Goal: Task Accomplishment & Management: Use online tool/utility

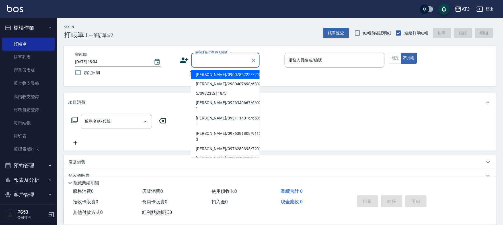
click at [199, 61] on input "顧客姓名/手機號碼/編號" at bounding box center [221, 60] width 55 height 10
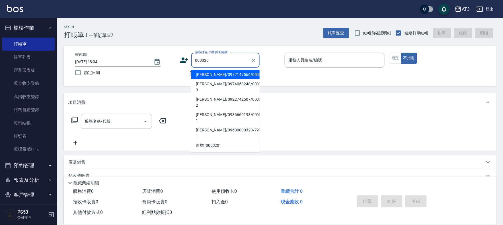
type input "[PERSON_NAME]/0972147566/000320"
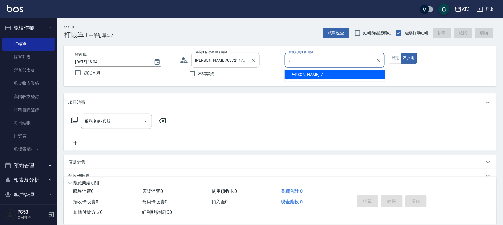
type input "子晴-7"
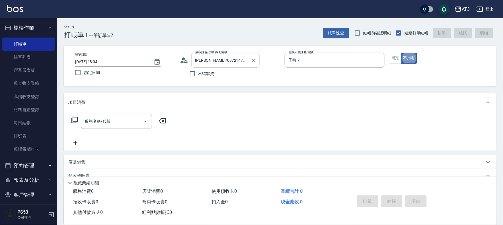
type button "false"
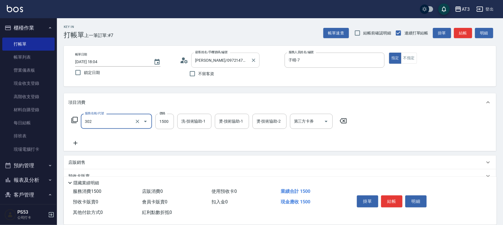
type input "設計燙髮(302)"
drag, startPoint x: 115, startPoint y: 122, endPoint x: 120, endPoint y: 124, distance: 5.3
click at [117, 123] on input "設計燙髮(302)" at bounding box center [108, 121] width 50 height 10
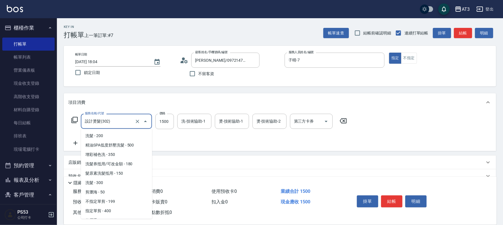
scroll to position [25, 0]
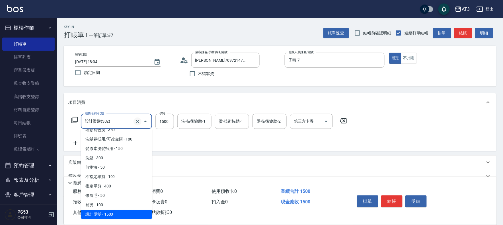
click at [138, 121] on icon "Clear" at bounding box center [137, 121] width 3 height 3
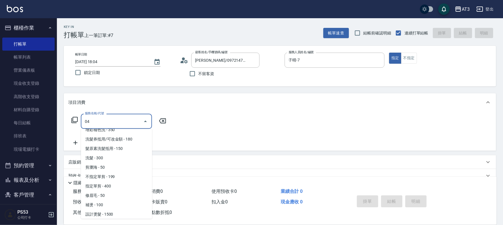
scroll to position [0, 0]
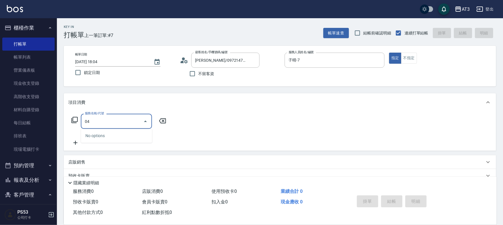
type input "0"
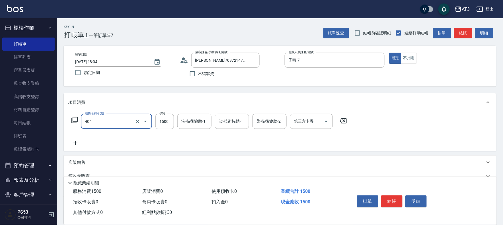
type input "設計染髮(404)"
type input "1099"
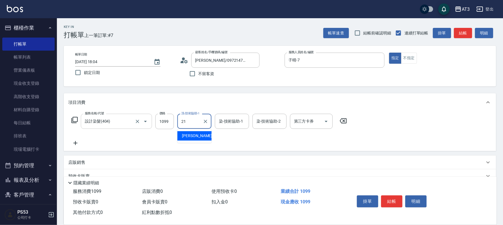
type input "[PERSON_NAME]-21"
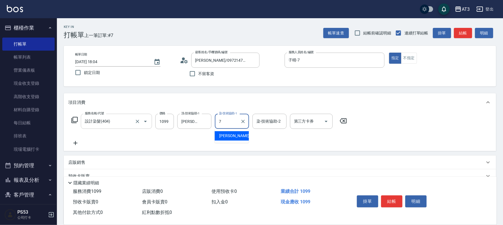
type input "子晴-7"
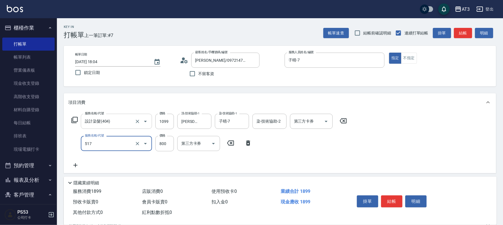
type input "C2花漾深層護髮/新(517)"
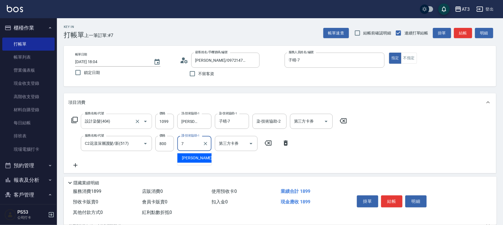
type input "子晴-7"
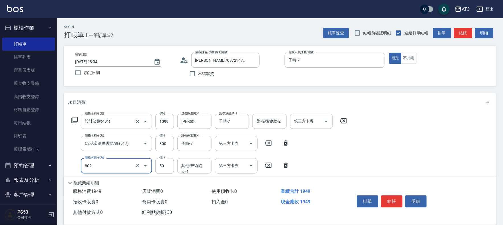
type input "潤絲/加精油(802)"
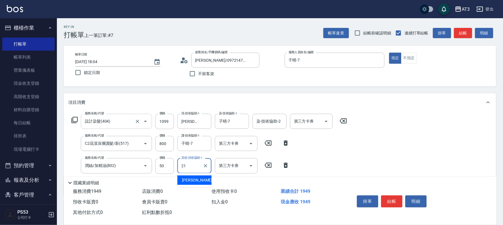
type input "[PERSON_NAME]-21"
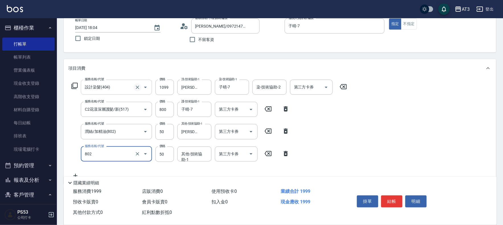
scroll to position [95, 0]
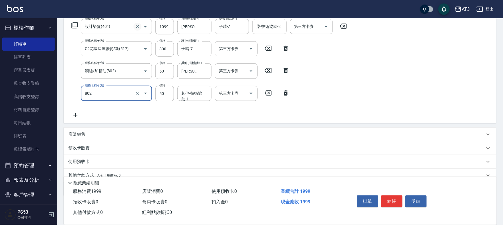
type input "潤絲/加精油(802)"
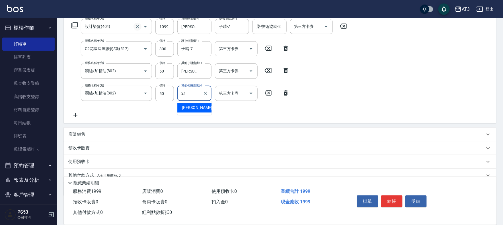
type input "[PERSON_NAME]-21"
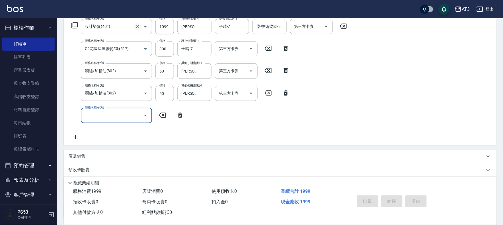
type input "[DATE] 18:37"
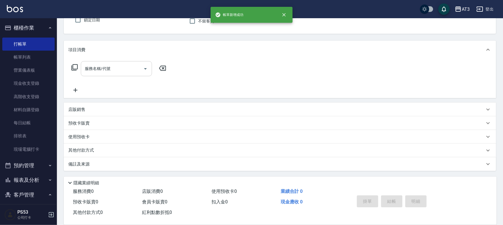
scroll to position [0, 0]
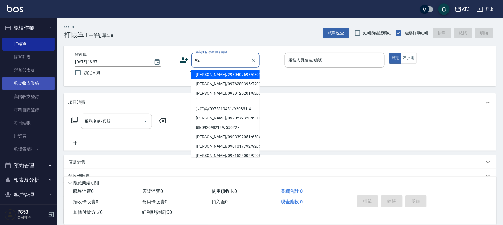
type input "9"
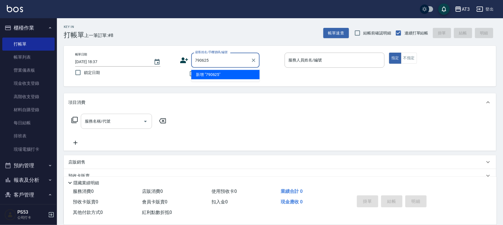
drag, startPoint x: 226, startPoint y: 54, endPoint x: 189, endPoint y: 59, distance: 37.9
click at [126, 76] on div "帳單日期 [DATE] 18:37 鎖定日期 顧客姓名/手機號碼/編號 790625 顧客姓名/手機號碼/編號 不留客資 服務人員姓名/編號 服務人員姓名/編…" at bounding box center [280, 66] width 418 height 27
type input "790625"
click at [180, 62] on icon at bounding box center [184, 60] width 9 height 9
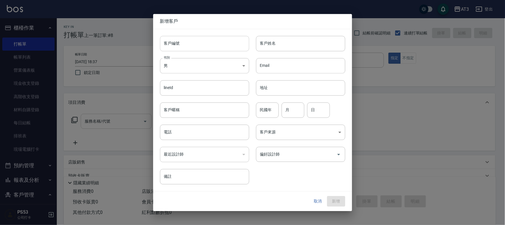
click at [196, 47] on input "客戶編號" at bounding box center [204, 43] width 89 height 15
type input "790625"
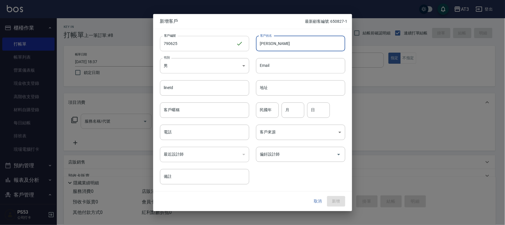
type input "[PERSON_NAME]"
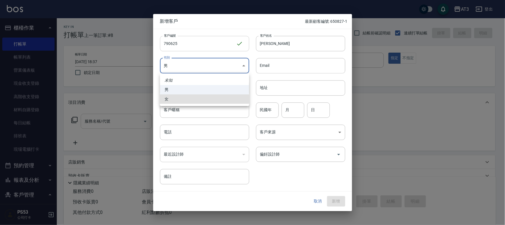
type input "[DEMOGRAPHIC_DATA]"
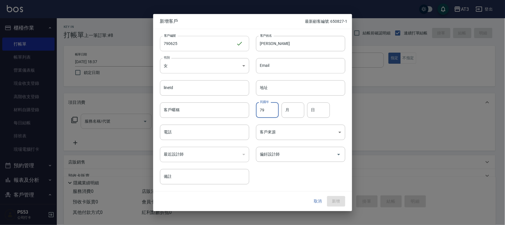
type input "79"
type input "06"
drag, startPoint x: 318, startPoint y: 110, endPoint x: 266, endPoint y: 117, distance: 52.5
click at [266, 117] on div "民國年 79 民國年 月 06 月 日 3 日" at bounding box center [297, 107] width 96 height 22
type input "25"
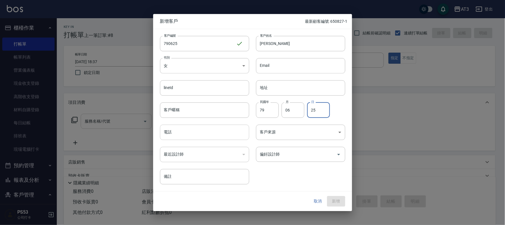
click at [235, 133] on input "電話" at bounding box center [204, 132] width 89 height 15
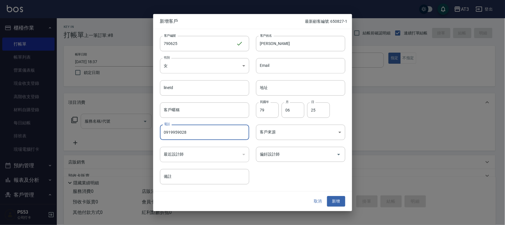
type input "0919959028"
click at [327, 196] on button "新增" at bounding box center [336, 201] width 18 height 11
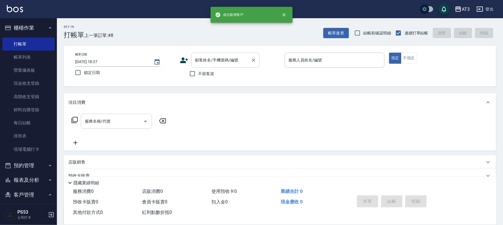
click at [216, 67] on div "顧客姓名/手機號碼/編號" at bounding box center [225, 60] width 68 height 15
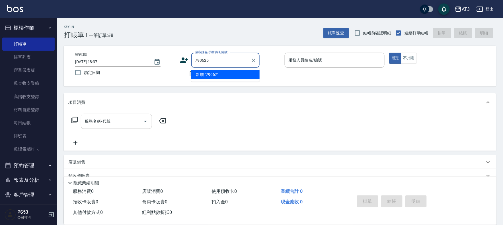
type input "790625"
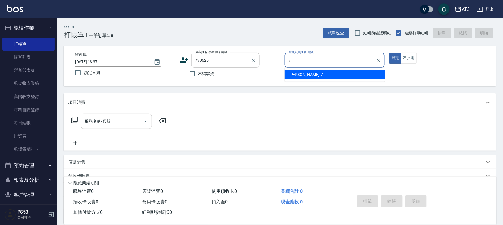
type input "子晴-7"
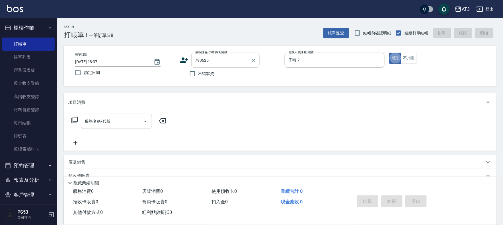
type button "true"
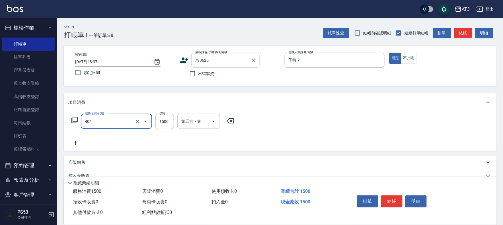
type input "設計染髮(404)"
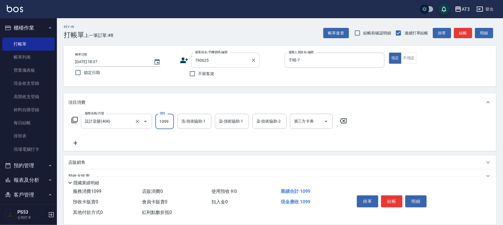
type input "1099"
type input "子晴-7"
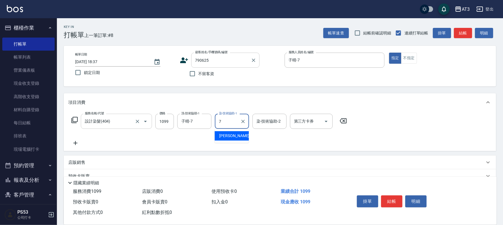
type input "子晴-7"
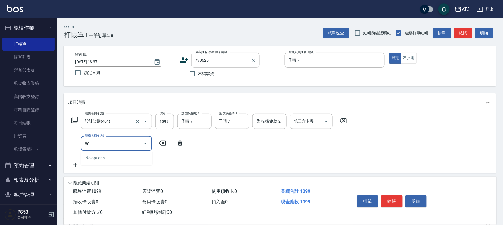
type input "804"
click at [137, 144] on icon "Clear" at bounding box center [137, 143] width 3 height 3
type input "0"
type input "順子護髮(504)"
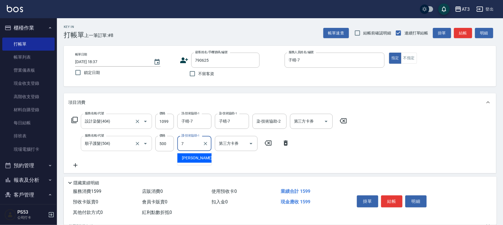
type input "子晴-7"
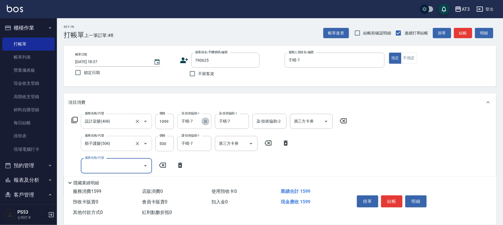
click at [206, 123] on icon "Clear" at bounding box center [206, 122] width 6 height 6
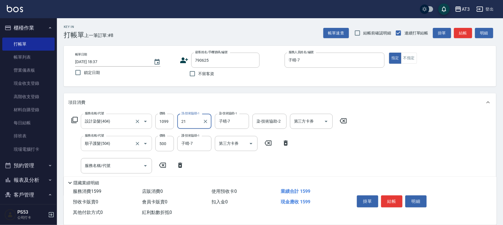
type input "[PERSON_NAME]-21"
type input "子"
type input "[PERSON_NAME]-21"
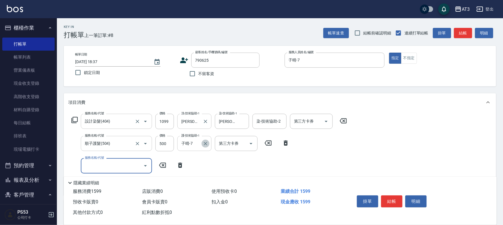
click at [203, 143] on icon "Clear" at bounding box center [206, 144] width 6 height 6
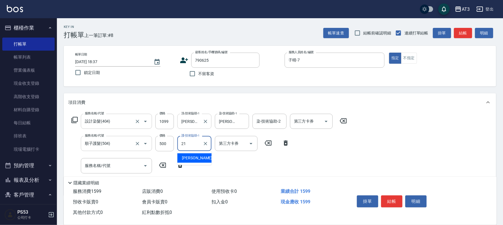
type input "[PERSON_NAME]-21"
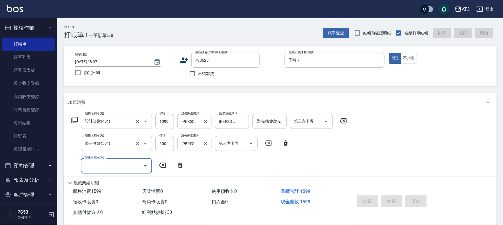
type input "[DATE] 18:41"
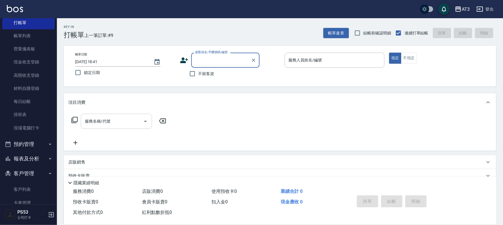
scroll to position [50, 0]
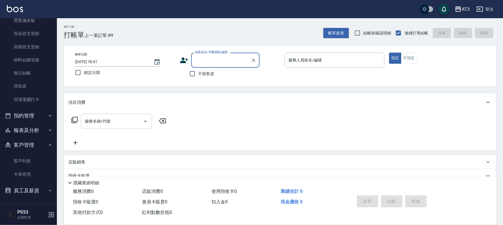
click at [26, 121] on button "預約管理" at bounding box center [28, 115] width 52 height 15
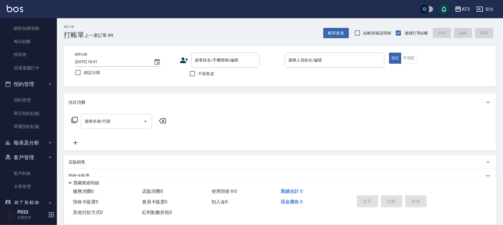
click at [30, 139] on button "報表及分析" at bounding box center [28, 142] width 52 height 15
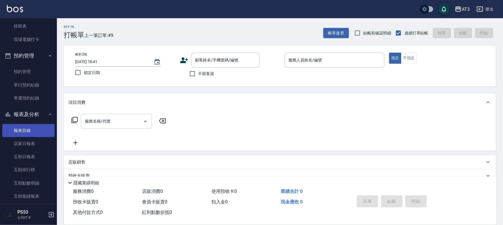
scroll to position [145, 0]
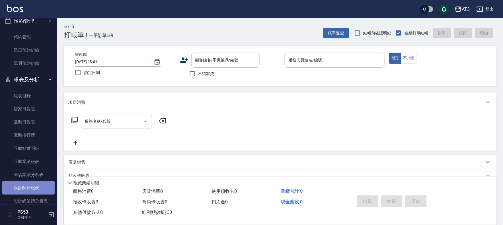
click at [34, 185] on link "設計師日報表" at bounding box center [28, 187] width 52 height 13
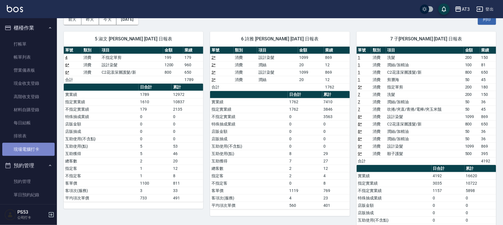
click at [28, 147] on link "現場電腦打卡" at bounding box center [28, 149] width 52 height 13
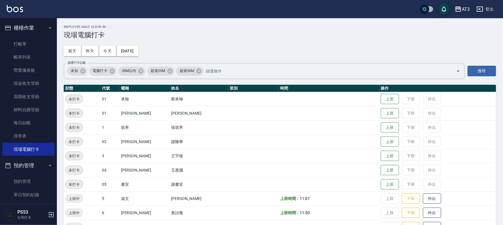
click at [185, 33] on h3 "現場電腦打卡" at bounding box center [280, 35] width 432 height 8
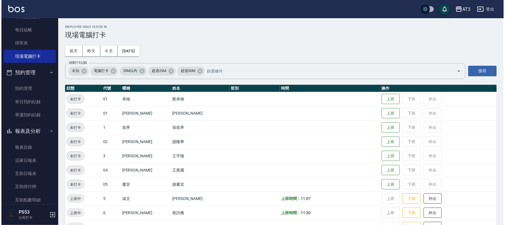
scroll to position [95, 0]
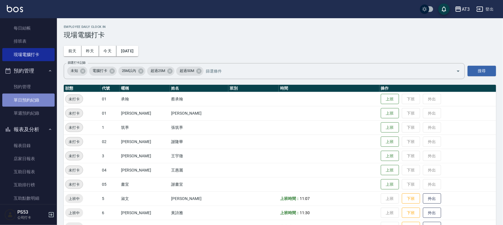
click at [30, 99] on link "單日預約紀錄" at bounding box center [28, 100] width 52 height 13
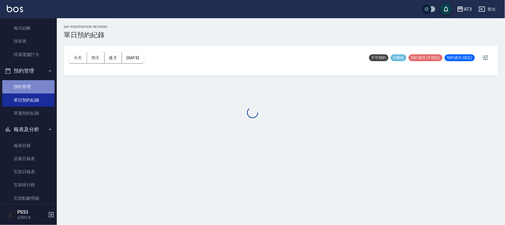
click at [33, 87] on link "預約管理" at bounding box center [28, 86] width 52 height 13
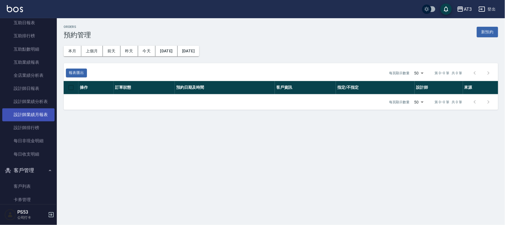
scroll to position [269, 0]
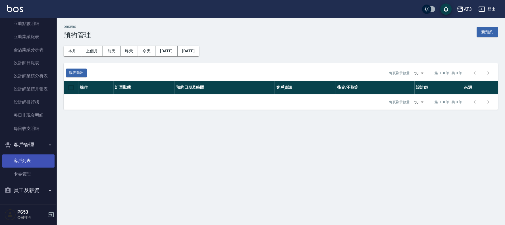
click at [29, 155] on link "客戶列表" at bounding box center [28, 160] width 52 height 13
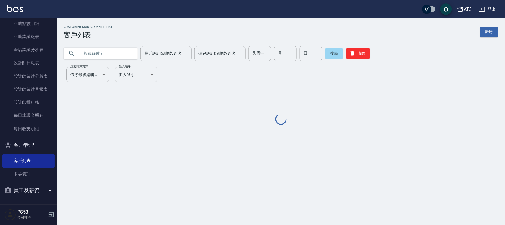
click at [124, 56] on input "text" at bounding box center [106, 53] width 53 height 15
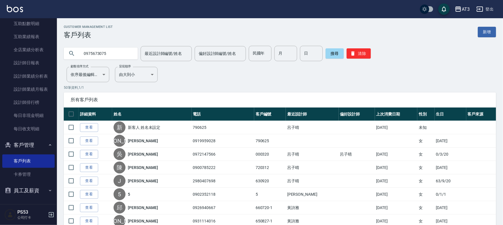
type input "0975673075"
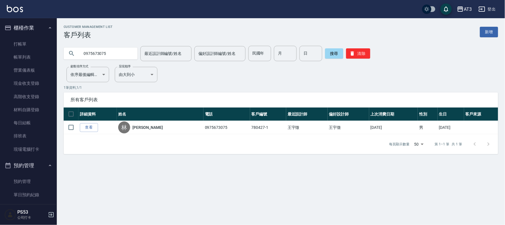
click at [32, 36] on ul "打帳單 帳單列表 營業儀表板 現金收支登錄 高階收支登錄 材料自購登錄 每日結帳 排班表 現場電腦打卡" at bounding box center [28, 96] width 52 height 123
click at [33, 43] on link "打帳單" at bounding box center [28, 44] width 52 height 13
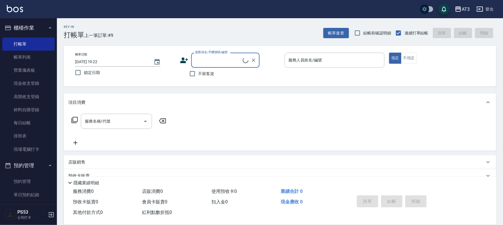
click at [183, 61] on icon at bounding box center [184, 60] width 8 height 6
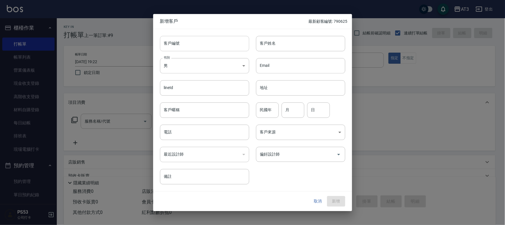
click at [212, 43] on input "客戶編號" at bounding box center [204, 43] width 89 height 15
type input "760827"
type input "[PERSON_NAME]"
type input "76"
type input "8"
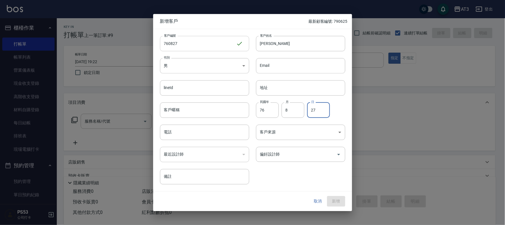
type input "27"
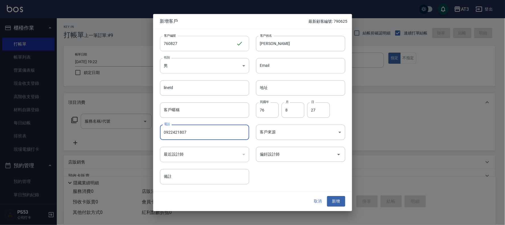
type input "0922421807"
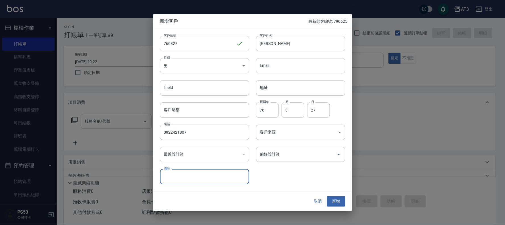
click at [327, 196] on button "新增" at bounding box center [336, 201] width 18 height 11
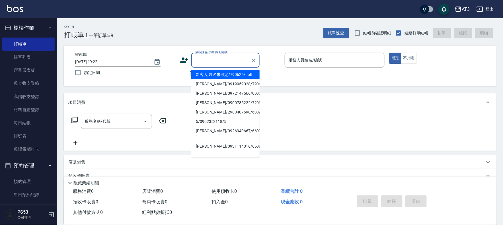
click at [212, 61] on input "顧客姓名/手機號碼/編號" at bounding box center [221, 60] width 55 height 10
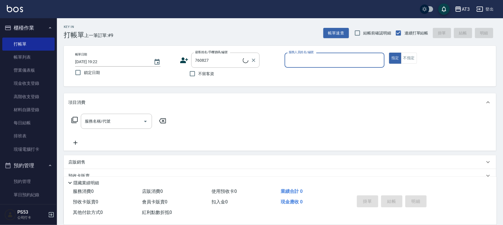
type input "[PERSON_NAME]/0922421807/760827"
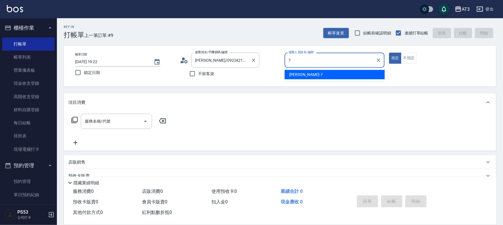
type input "子晴-7"
type button "true"
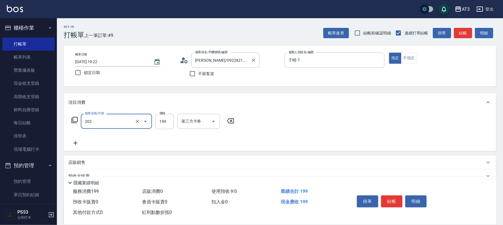
type input "不指定單剪(202)"
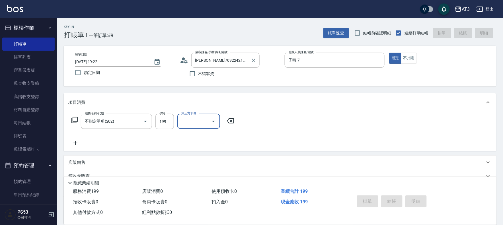
type input "[DATE] 19:24"
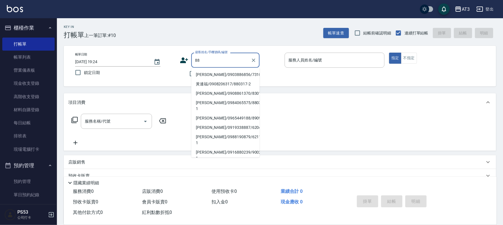
type input "8"
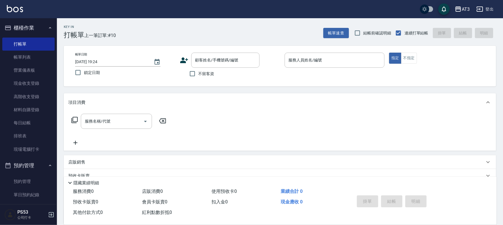
click at [185, 63] on icon at bounding box center [184, 60] width 8 height 6
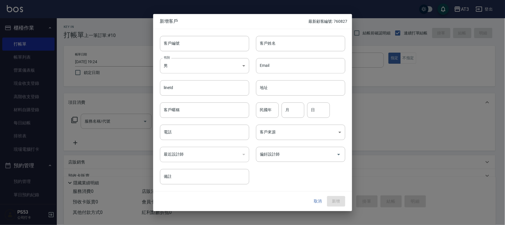
click at [217, 53] on div "性別 男 [DEMOGRAPHIC_DATA] 性別" at bounding box center [201, 62] width 96 height 22
click at [219, 48] on input "客戶編號" at bounding box center [204, 43] width 89 height 15
type input "881105"
type input "[PERSON_NAME]"
type input "88"
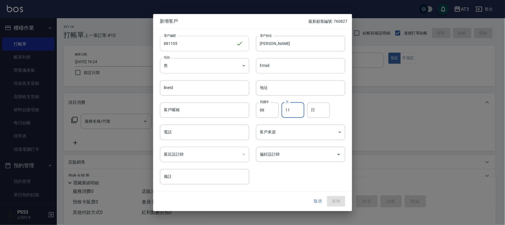
type input "11"
type input "5"
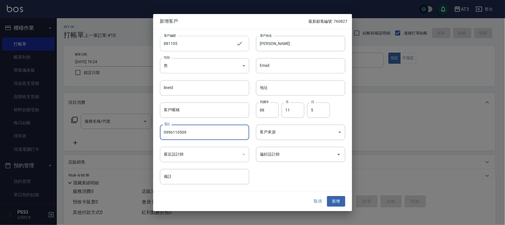
type input "0996110509"
click at [327, 196] on button "新增" at bounding box center [336, 201] width 18 height 11
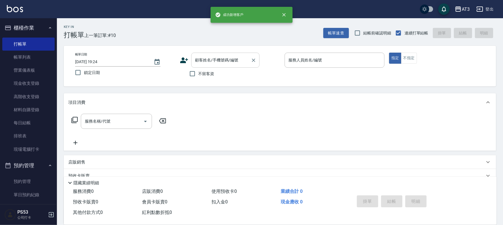
click at [221, 55] on div "顧客姓名/手機號碼/編號" at bounding box center [225, 60] width 68 height 15
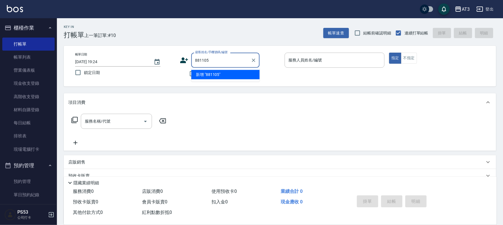
type input "881105"
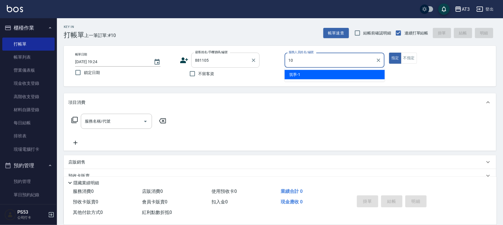
type input "10"
type input "[PERSON_NAME]/0996110509/881105"
type input "菲比-10"
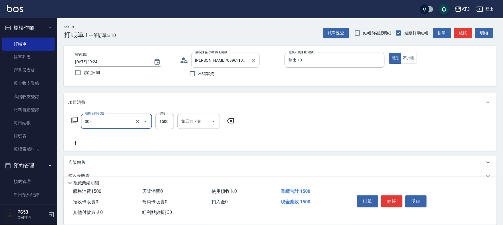
type input "設計燙髮(302)"
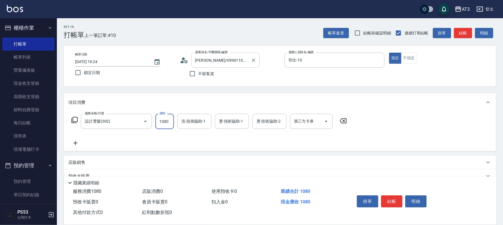
type input "1080"
type input "1"
type input "[PERSON_NAME]-21"
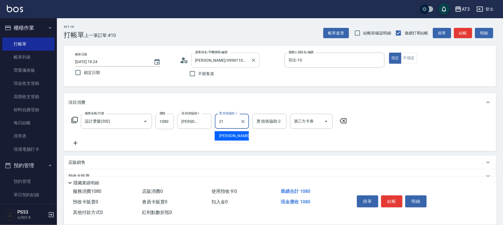
type input "[PERSON_NAME]-21"
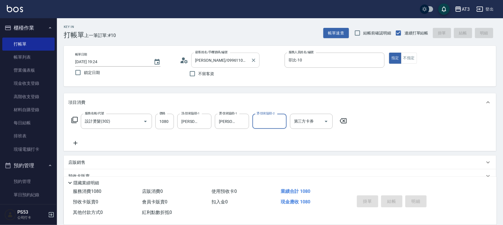
type input "[DATE] 19:25"
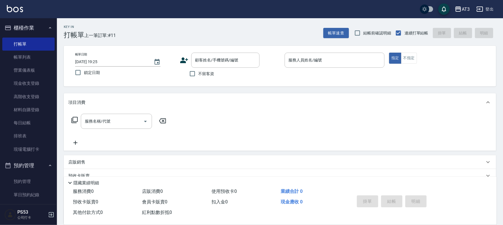
click at [183, 60] on icon at bounding box center [184, 60] width 9 height 9
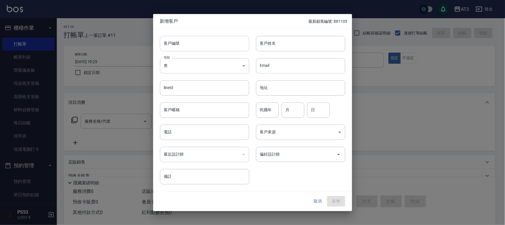
click at [214, 46] on input "客戶編號" at bounding box center [204, 43] width 89 height 15
type input "900329-1"
type input "[PERSON_NAME]"
type input "90"
type input "3"
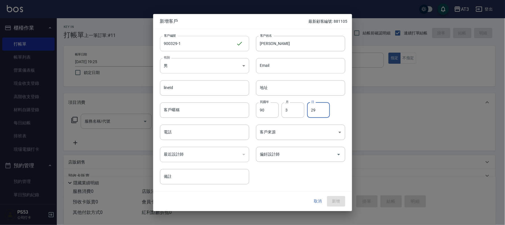
type input "29"
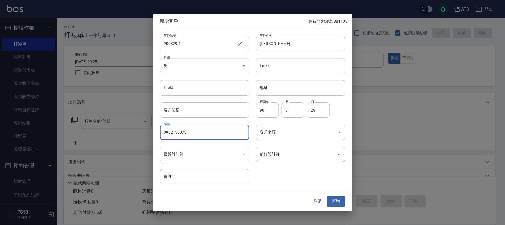
type input "0902150075"
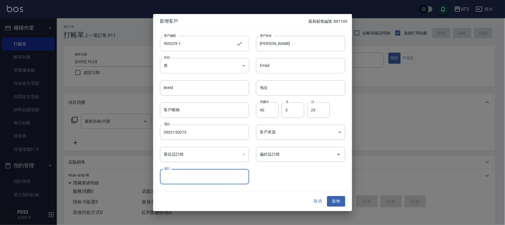
click at [327, 196] on button "新增" at bounding box center [336, 201] width 18 height 11
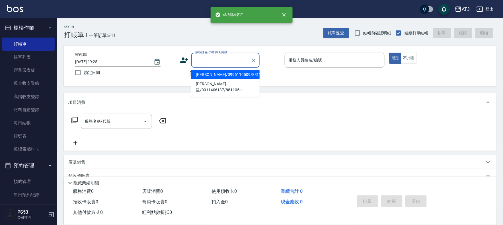
click at [215, 59] on input "顧客姓名/手機號碼/編號" at bounding box center [221, 60] width 55 height 10
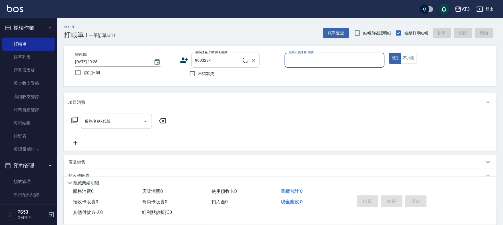
type input "[PERSON_NAME]/0902150075/900329-1"
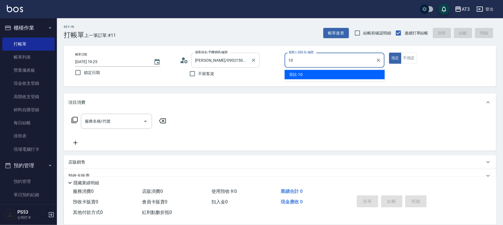
type input "菲比-10"
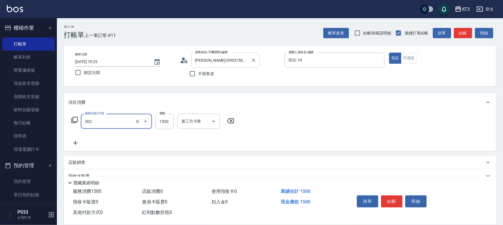
type input "設計燙髮(302)"
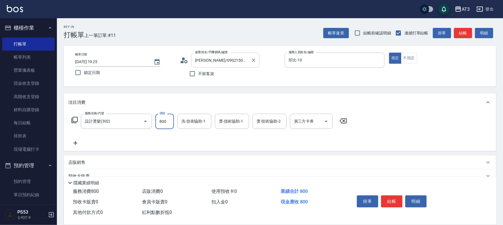
type input "800"
type input "[PERSON_NAME]-21"
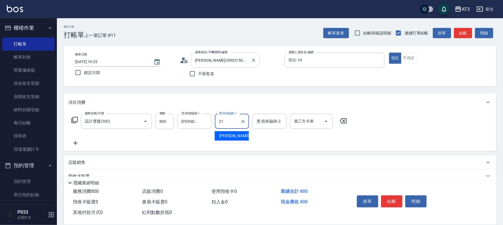
type input "[PERSON_NAME]-21"
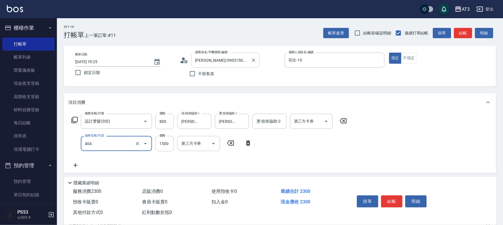
type input "設計染髮(404)"
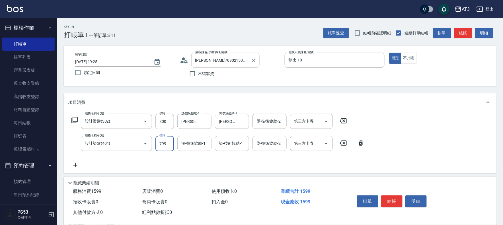
type input "799"
type input "[PERSON_NAME]-21"
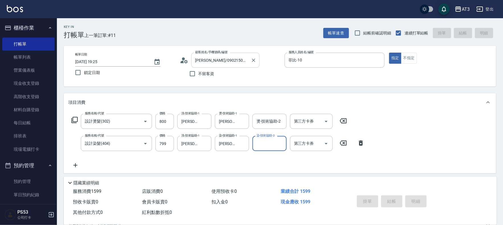
type input "[DATE] 19:26"
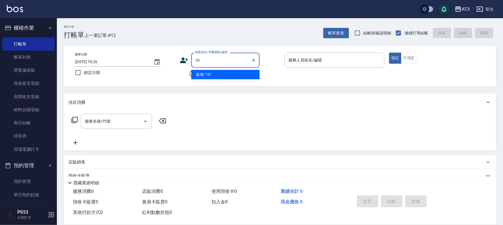
type input "10"
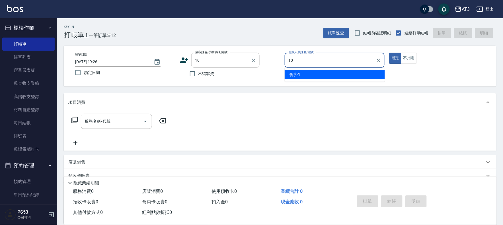
type input "菲比-10"
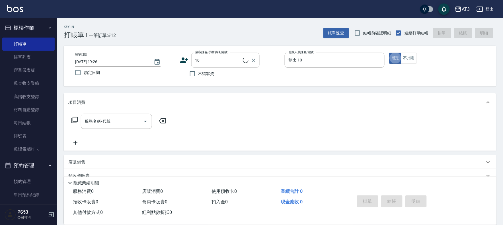
type input "10/10_/10"
click at [75, 119] on icon at bounding box center [74, 120] width 7 height 7
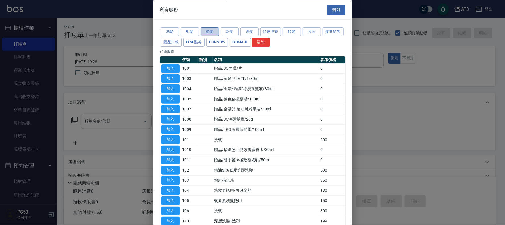
click at [214, 30] on button "燙髮" at bounding box center [210, 32] width 18 height 9
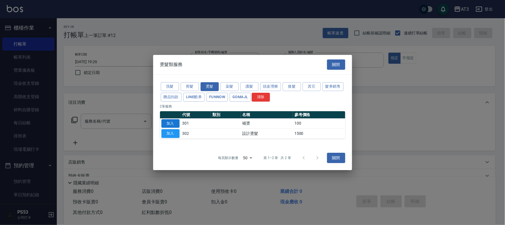
click at [165, 121] on button "加入" at bounding box center [171, 123] width 18 height 9
type input "補燙(301)"
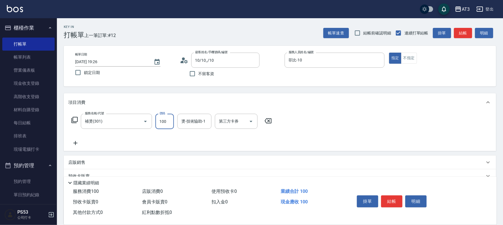
click at [163, 120] on input "100" at bounding box center [164, 121] width 18 height 15
type input "600"
type input "[PERSON_NAME]-21"
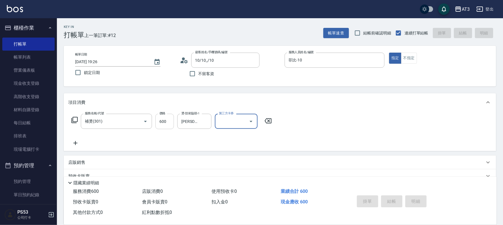
type input "[DATE] 19:27"
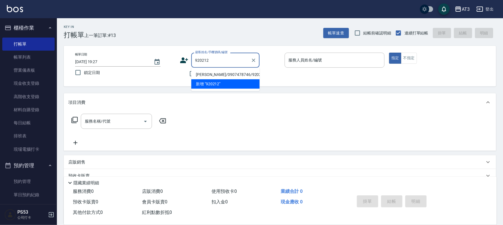
type input "[PERSON_NAME]/0907478746/920212"
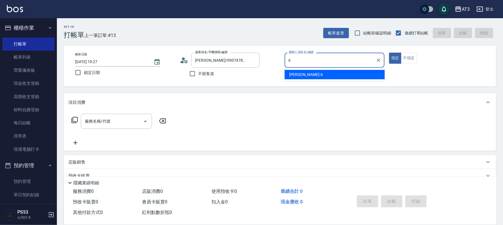
type input "詩雅-6"
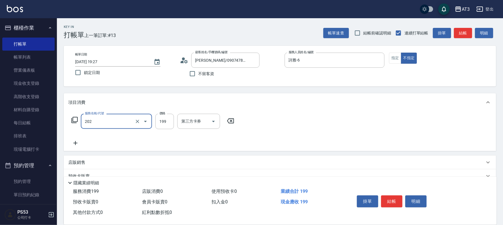
type input "不指定單剪(202)"
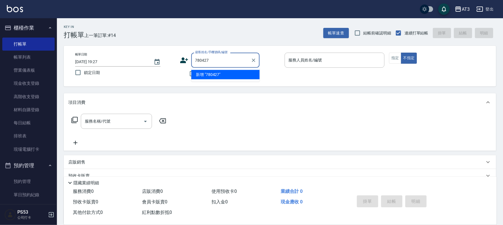
type input "780427"
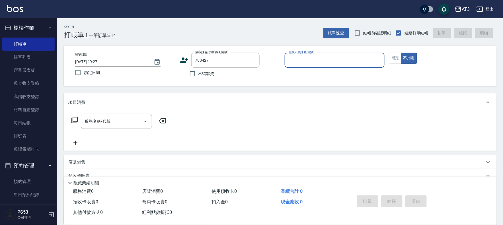
type input "1"
type input "[PERSON_NAME]/0988254129/780427"
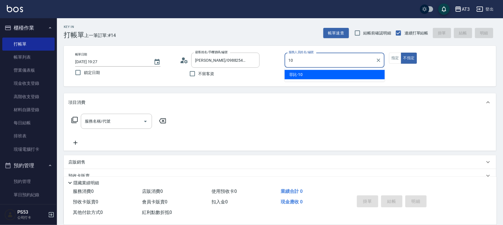
type input "菲比-10"
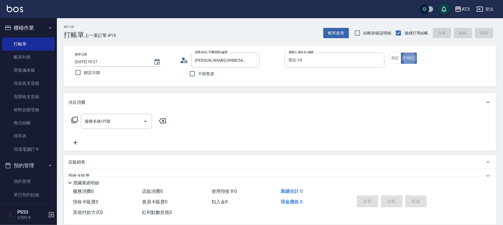
type button "false"
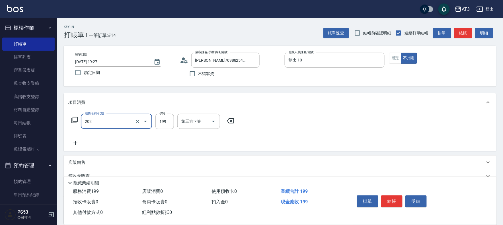
type input "不指定單剪(202)"
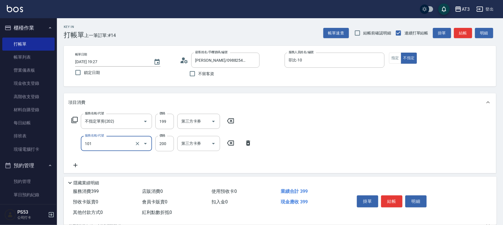
type input "洗髮(101)"
type input "200"
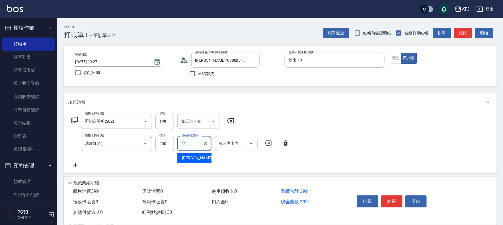
type input "[PERSON_NAME]-21"
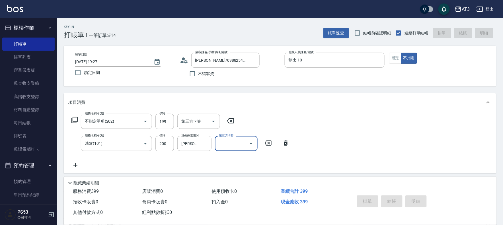
type input "[DATE] 19:28"
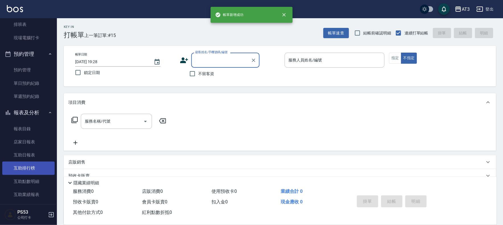
scroll to position [158, 0]
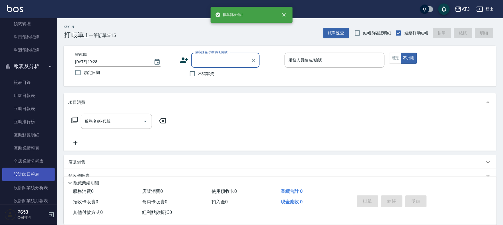
click at [31, 171] on link "設計師日報表" at bounding box center [28, 174] width 52 height 13
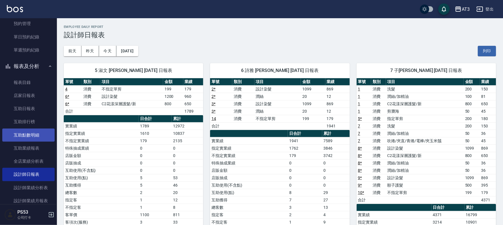
scroll to position [126, 0]
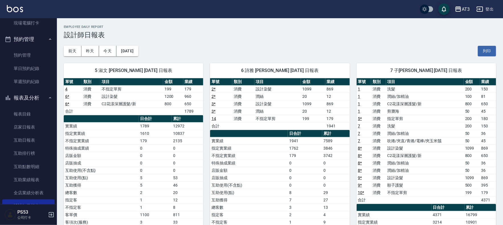
click at [37, 100] on button "報表及分析" at bounding box center [28, 97] width 52 height 15
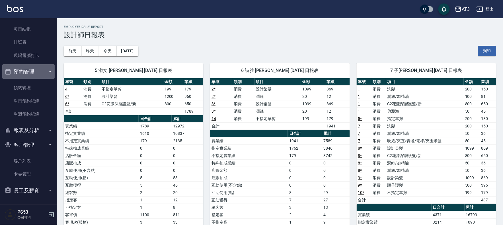
click at [38, 70] on button "預約管理" at bounding box center [28, 71] width 52 height 15
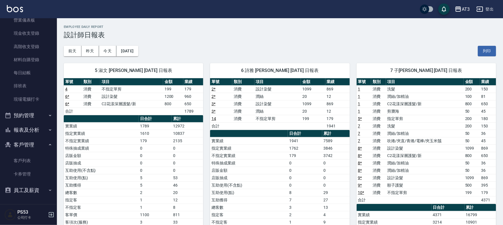
scroll to position [50, 0]
click at [34, 143] on button "客戶管理" at bounding box center [28, 145] width 52 height 15
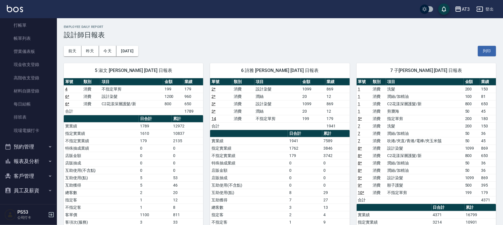
click at [34, 158] on button "報表及分析" at bounding box center [28, 161] width 52 height 15
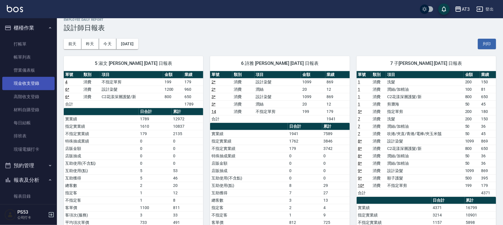
scroll to position [0, 0]
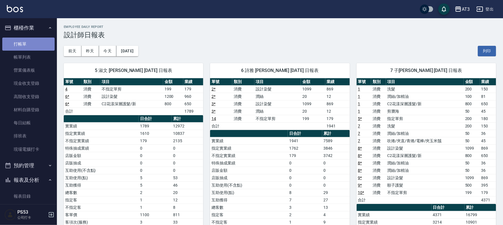
click at [35, 44] on link "打帳單" at bounding box center [28, 44] width 52 height 13
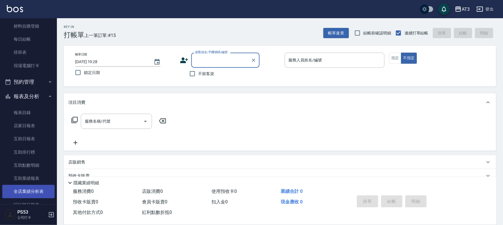
scroll to position [95, 0]
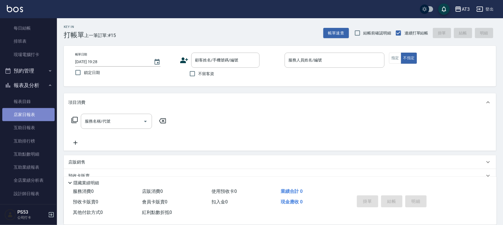
click at [35, 115] on link "店家日報表" at bounding box center [28, 114] width 52 height 13
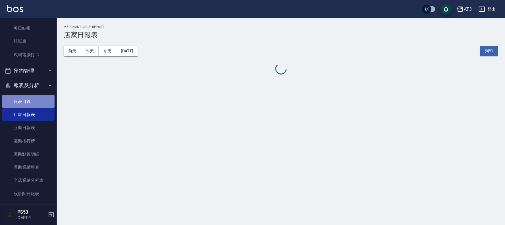
click at [33, 99] on link "報表目錄" at bounding box center [28, 101] width 52 height 13
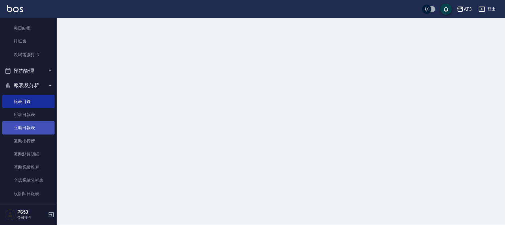
click at [35, 124] on link "互助日報表" at bounding box center [28, 127] width 52 height 13
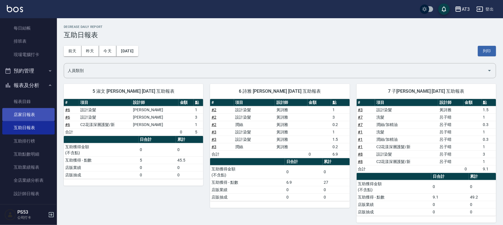
click at [38, 112] on link "店家日報表" at bounding box center [28, 114] width 52 height 13
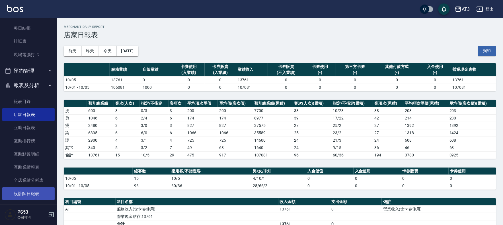
click at [41, 191] on link "設計師日報表" at bounding box center [28, 193] width 52 height 13
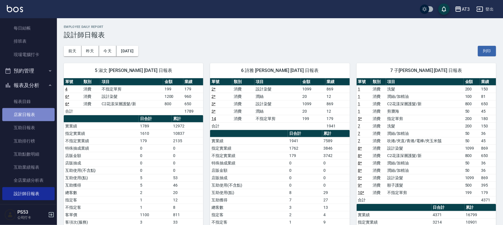
click at [33, 117] on link "店家日報表" at bounding box center [28, 114] width 52 height 13
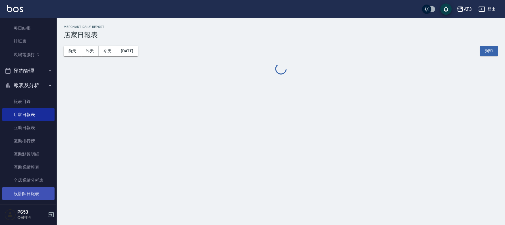
click at [42, 189] on link "設計師日報表" at bounding box center [28, 193] width 52 height 13
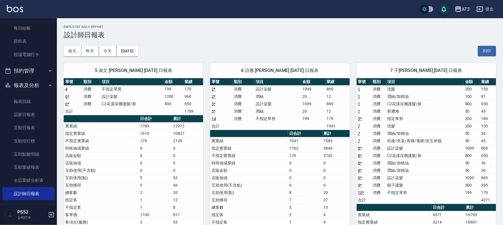
scroll to position [32, 0]
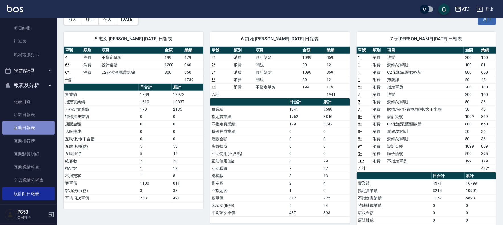
click at [40, 126] on link "互助日報表" at bounding box center [28, 127] width 52 height 13
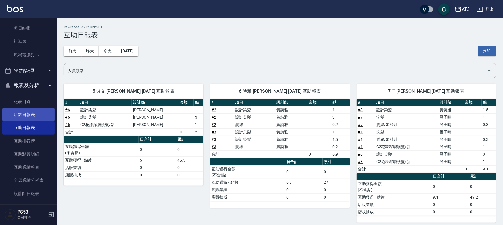
click at [40, 110] on link "店家日報表" at bounding box center [28, 114] width 52 height 13
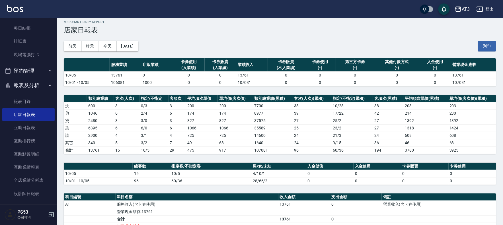
scroll to position [63, 0]
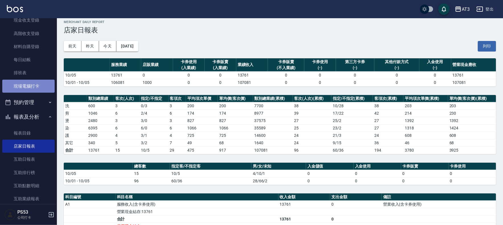
click at [32, 87] on link "現場電腦打卡" at bounding box center [28, 86] width 52 height 13
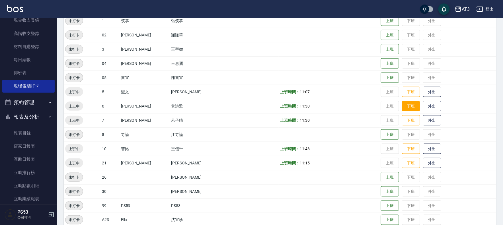
scroll to position [95, 0]
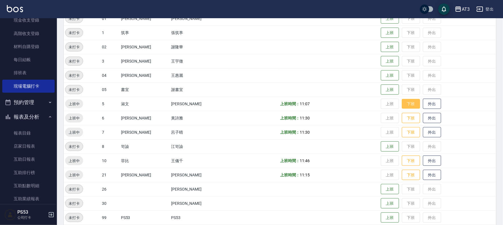
click at [402, 105] on button "下班" at bounding box center [411, 104] width 18 height 10
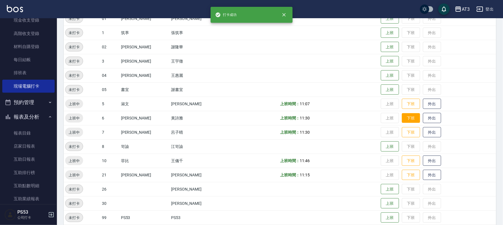
click at [403, 119] on button "下班" at bounding box center [411, 118] width 18 height 10
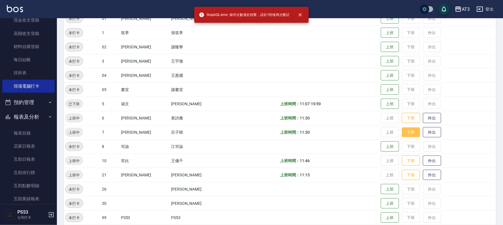
click at [402, 131] on button "下班" at bounding box center [411, 132] width 18 height 10
click at [402, 118] on button "下班" at bounding box center [411, 118] width 18 height 10
click at [402, 131] on button "下班" at bounding box center [411, 132] width 18 height 10
click at [402, 164] on button "下班" at bounding box center [411, 161] width 18 height 10
click at [402, 171] on button "下班" at bounding box center [411, 175] width 18 height 10
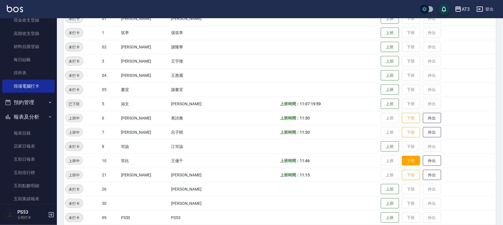
click at [402, 160] on button "下班" at bounding box center [411, 161] width 18 height 10
click at [402, 174] on button "下班" at bounding box center [411, 175] width 18 height 10
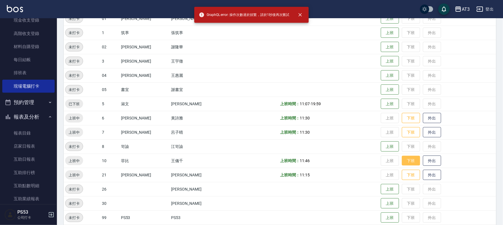
click at [402, 160] on button "下班" at bounding box center [411, 161] width 18 height 10
click at [402, 175] on button "下班" at bounding box center [411, 175] width 18 height 10
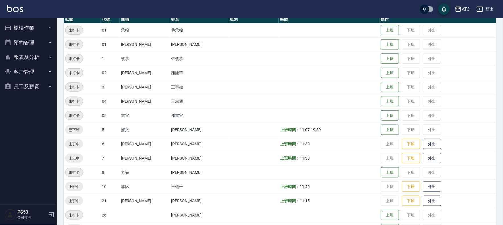
scroll to position [95, 0]
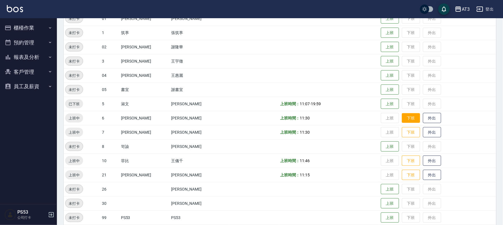
click at [402, 121] on button "下班" at bounding box center [411, 118] width 18 height 10
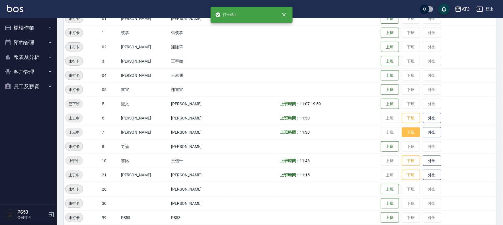
click at [402, 132] on button "下班" at bounding box center [411, 132] width 18 height 10
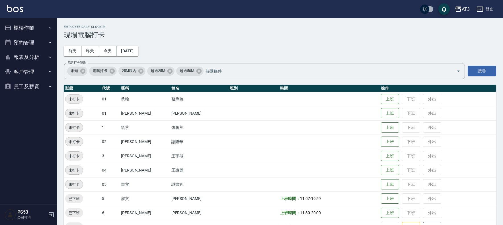
scroll to position [95, 0]
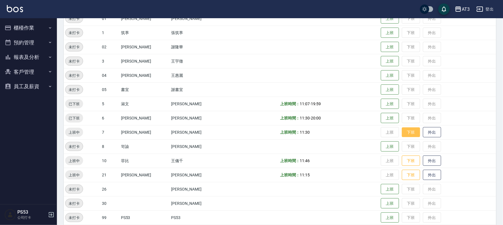
click at [403, 130] on button "下班" at bounding box center [411, 132] width 18 height 10
click at [402, 158] on button "下班" at bounding box center [411, 161] width 18 height 10
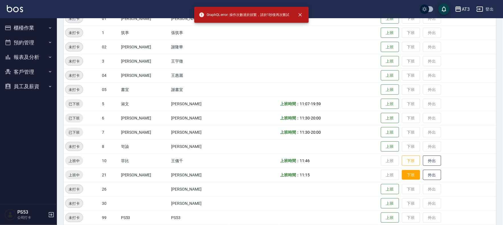
click at [402, 173] on button "下班" at bounding box center [411, 175] width 18 height 10
click at [402, 162] on button "下班" at bounding box center [411, 161] width 18 height 10
drag, startPoint x: 402, startPoint y: 171, endPoint x: 288, endPoint y: 52, distance: 165.0
click at [402, 170] on button "下班" at bounding box center [411, 175] width 18 height 11
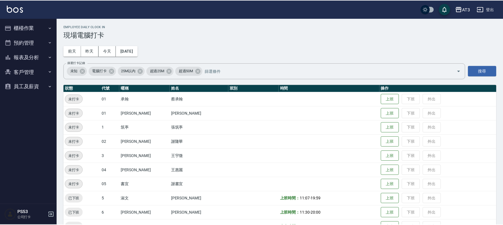
scroll to position [95, 0]
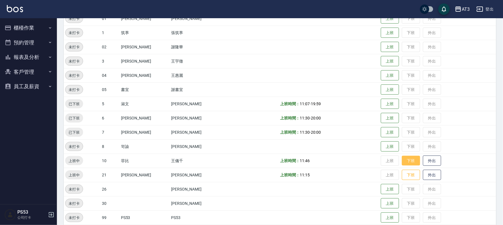
click at [402, 160] on button "下班" at bounding box center [411, 161] width 18 height 10
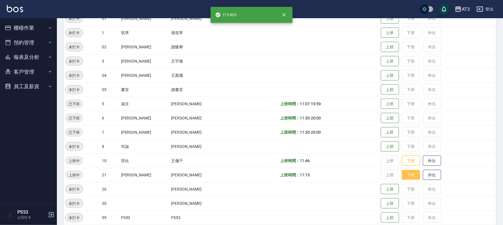
click at [402, 176] on button "下班" at bounding box center [411, 175] width 18 height 10
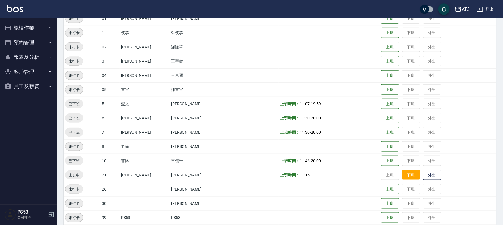
click at [402, 180] on td "上班 下班 外出" at bounding box center [437, 175] width 117 height 14
click at [402, 177] on button "下班" at bounding box center [411, 175] width 18 height 10
click at [400, 176] on td "上班 下班 外出" at bounding box center [437, 175] width 117 height 14
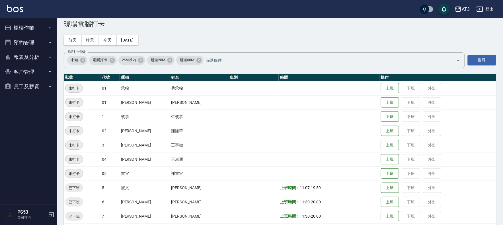
scroll to position [0, 0]
